Goal: Information Seeking & Learning: Learn about a topic

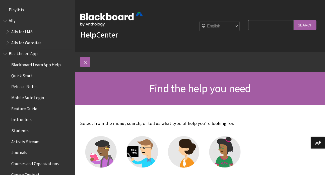
click at [30, 86] on span "Release Notes" at bounding box center [24, 85] width 26 height 7
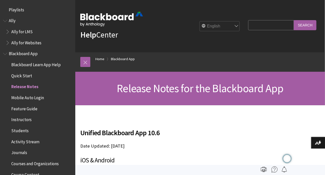
click at [7, 53] on span "Book outline for Blackboard App Help" at bounding box center [5, 52] width 5 height 6
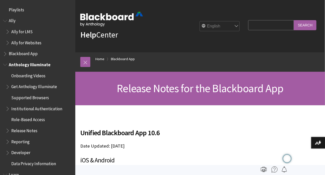
click at [25, 129] on span "Release Notes" at bounding box center [24, 129] width 26 height 7
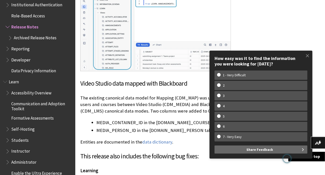
scroll to position [359, 0]
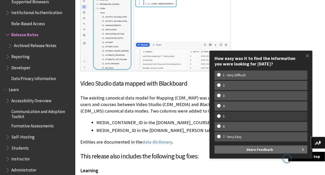
click at [233, 114] on w-span "5" at bounding box center [261, 116] width 88 height 4
click at [220, 114] on input "5" at bounding box center [218, 115] width 3 height 3
radio input "true"
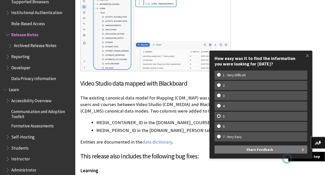
scroll to position [0, 0]
click at [238, 151] on button "Share Feedback" at bounding box center [261, 149] width 93 height 8
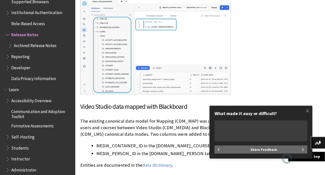
scroll to position [799, 0]
click at [219, 126] on textarea "What made it easy or difficult?" at bounding box center [261, 130] width 93 height 21
drag, startPoint x: 291, startPoint y: 125, endPoint x: 212, endPoint y: 128, distance: 79.2
click at [212, 128] on w-div "What made it easy or difficult? How easy was it to find the information you wer…" at bounding box center [261, 131] width 103 height 53
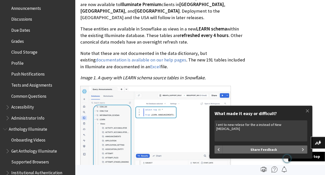
scroll to position [685, 0]
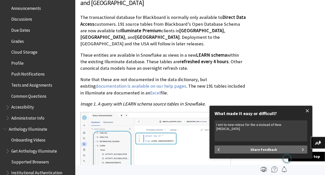
type textarea "I ent to new relese for the a instead of New Rela"
click at [308, 111] on span at bounding box center [307, 110] width 11 height 11
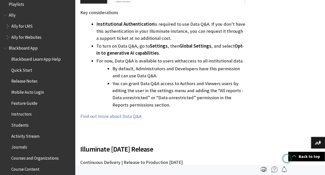
scroll to position [0, 0]
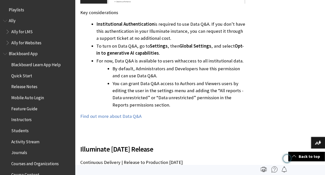
click at [23, 86] on span "Release Notes" at bounding box center [24, 85] width 26 height 7
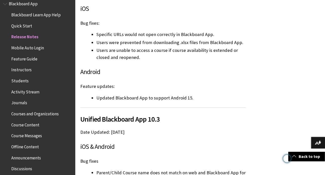
scroll to position [97, 0]
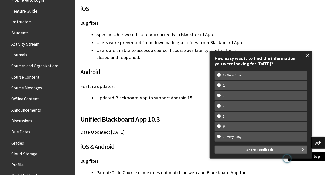
click at [309, 54] on span at bounding box center [307, 55] width 11 height 11
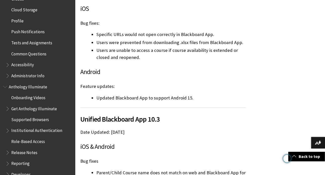
scroll to position [257, 0]
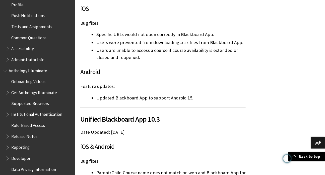
click at [26, 134] on span "Release Notes" at bounding box center [24, 135] width 26 height 7
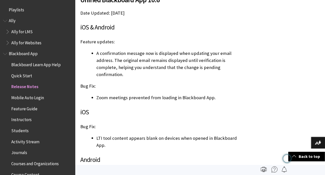
scroll to position [0, 0]
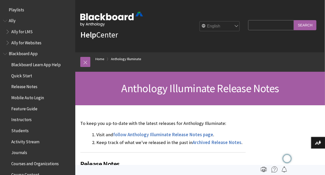
click at [5, 52] on span "Book outline for Blackboard App Help" at bounding box center [5, 52] width 5 height 6
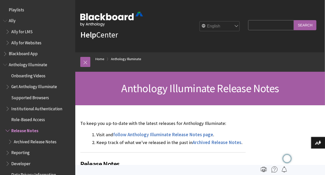
click at [6, 66] on span "Book outline for Anthology Illuminate" at bounding box center [5, 63] width 5 height 6
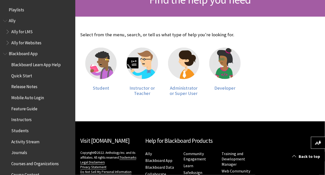
scroll to position [91, 0]
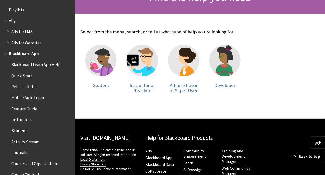
click at [7, 52] on span "Book outline for Blackboard App Help" at bounding box center [5, 52] width 5 height 6
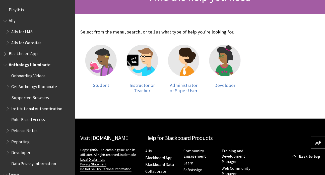
click at [4, 63] on span "Book outline for Anthology Illuminate" at bounding box center [5, 63] width 5 height 6
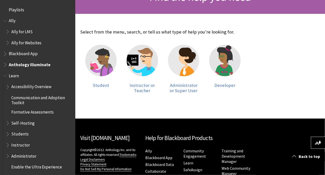
click at [6, 74] on span "Book outline for Blackboard Learn Help" at bounding box center [5, 74] width 5 height 6
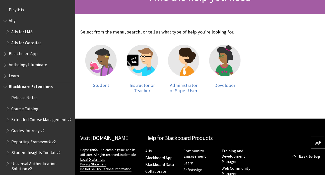
click at [3, 85] on span "Book outline for Blackboard Extensions" at bounding box center [5, 85] width 5 height 6
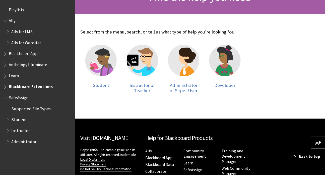
click at [3, 98] on div "All Products Playlists Playlists Ally Ally for LMS Ally for Websites Ally Ally …" at bounding box center [37, 87] width 75 height 175
click at [106, 64] on img at bounding box center [100, 60] width 31 height 31
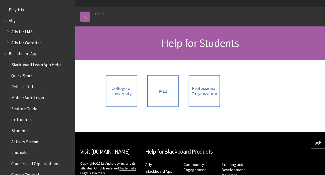
scroll to position [45, 0]
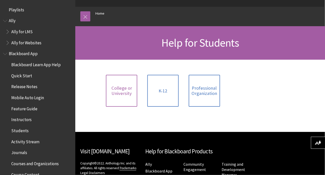
click at [123, 88] on span "College or University" at bounding box center [121, 90] width 25 height 11
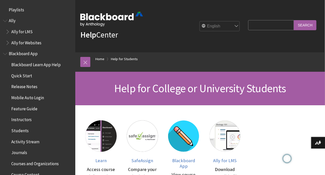
click at [19, 9] on span "Playlists" at bounding box center [16, 9] width 15 height 7
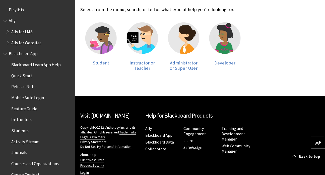
scroll to position [114, 0]
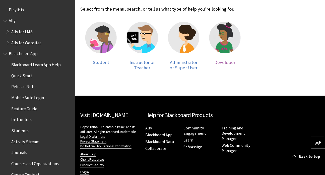
click at [223, 41] on img at bounding box center [224, 37] width 31 height 31
click at [231, 52] on img at bounding box center [224, 37] width 31 height 31
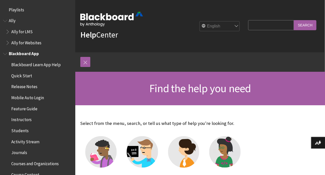
click at [16, 130] on span "Students" at bounding box center [19, 129] width 17 height 7
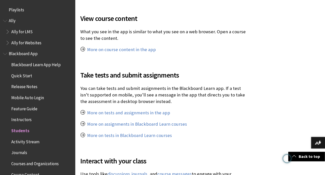
scroll to position [388, 0]
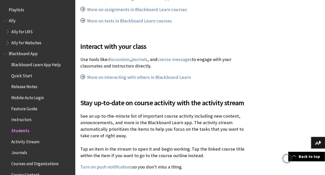
click at [3, 52] on span "Book outline for Blackboard App Help" at bounding box center [5, 52] width 5 height 6
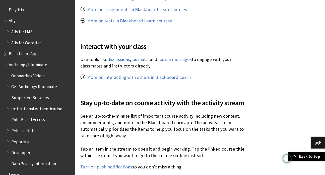
click at [5, 60] on span "Book outline for Anthology Illuminate" at bounding box center [5, 63] width 5 height 6
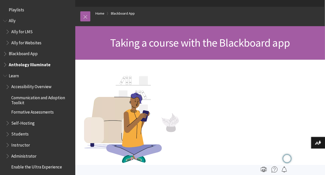
scroll to position [0, 0]
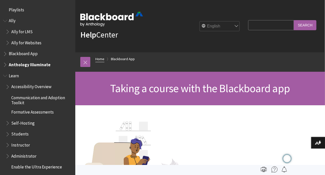
click at [99, 57] on link "Home" at bounding box center [99, 59] width 9 height 6
